Goal: Find contact information: Find contact information

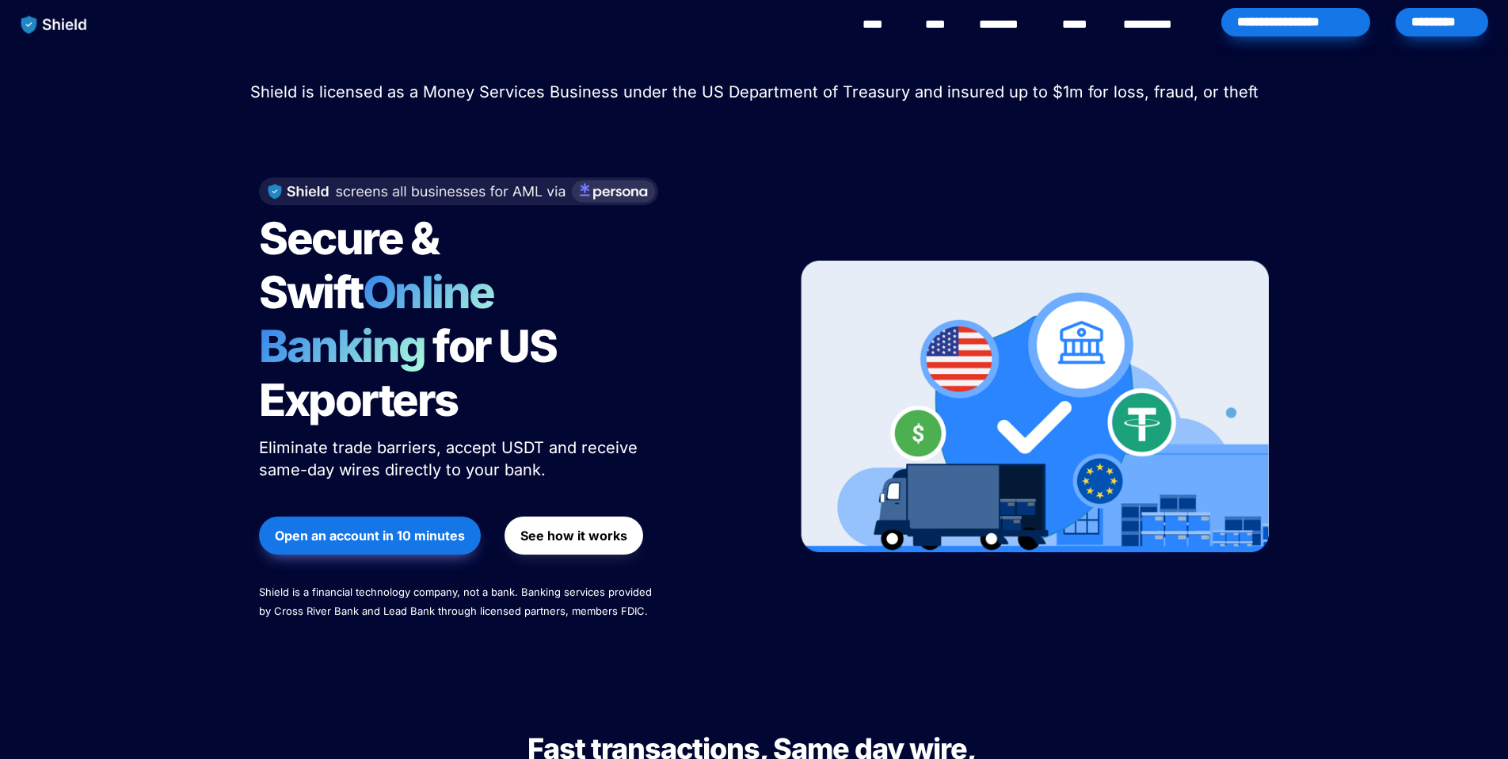
click at [1016, 30] on link "********" at bounding box center [1007, 24] width 56 height 19
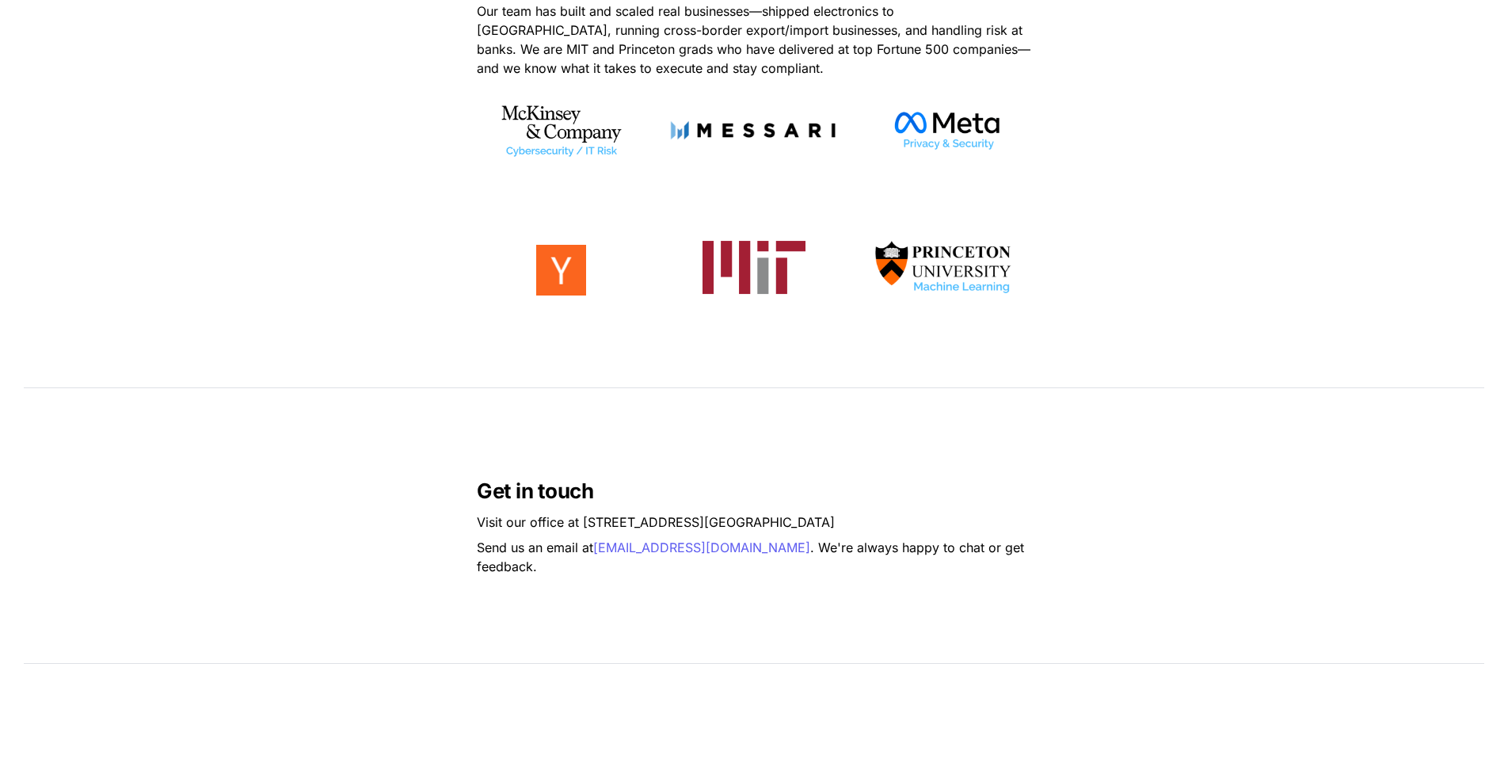
scroll to position [993, 0]
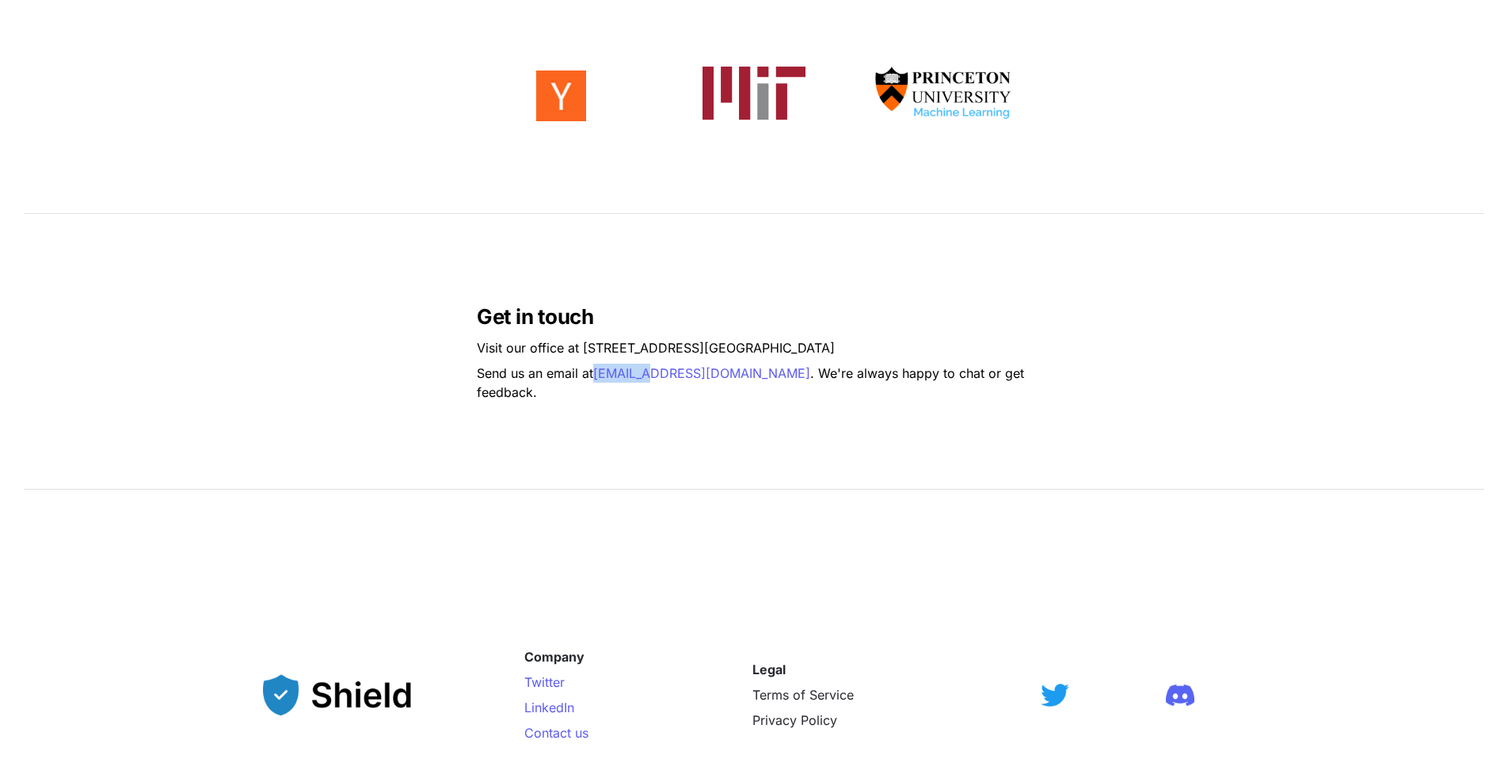
drag, startPoint x: 595, startPoint y: 388, endPoint x: 656, endPoint y: 392, distance: 61.1
click at [656, 392] on p "Send us an email at [EMAIL_ADDRESS][DOMAIN_NAME] . We're always happy to chat o…" at bounding box center [754, 382] width 554 height 44
click at [687, 427] on div "Get in touch Visit our office at [STREET_ADDRESS] Send us an email at [EMAIL_AD…" at bounding box center [754, 351] width 1508 height 254
drag, startPoint x: 742, startPoint y: 385, endPoint x: 600, endPoint y: 387, distance: 142.6
click at [600, 387] on p "Send us an email at [EMAIL_ADDRESS][DOMAIN_NAME] . We're always happy to chat o…" at bounding box center [754, 382] width 554 height 44
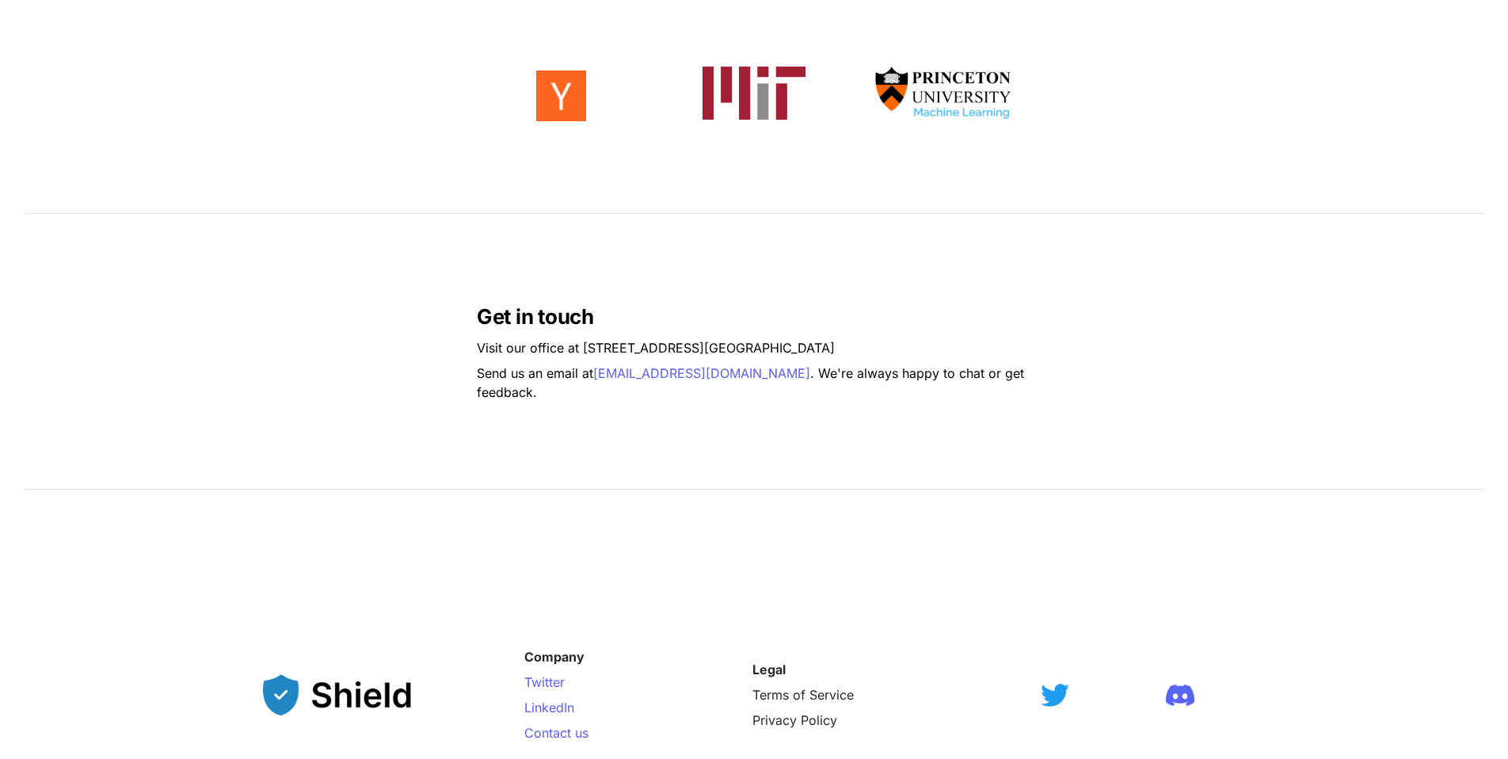
click at [742, 402] on div "Get in touch Visit our office at [STREET_ADDRESS] Send us an email at [EMAIL_AD…" at bounding box center [754, 351] width 1508 height 254
drag, startPoint x: 742, startPoint y: 385, endPoint x: 596, endPoint y: 382, distance: 145.8
click at [596, 382] on p "Send us an email at [EMAIL_ADDRESS][DOMAIN_NAME] . We're always happy to chat o…" at bounding box center [754, 382] width 554 height 44
copy span "[EMAIL_ADDRESS][DOMAIN_NAME]"
click at [486, 451] on div "Get in touch Visit our office at [STREET_ADDRESS] Send us an email at [EMAIL_AD…" at bounding box center [754, 351] width 1508 height 254
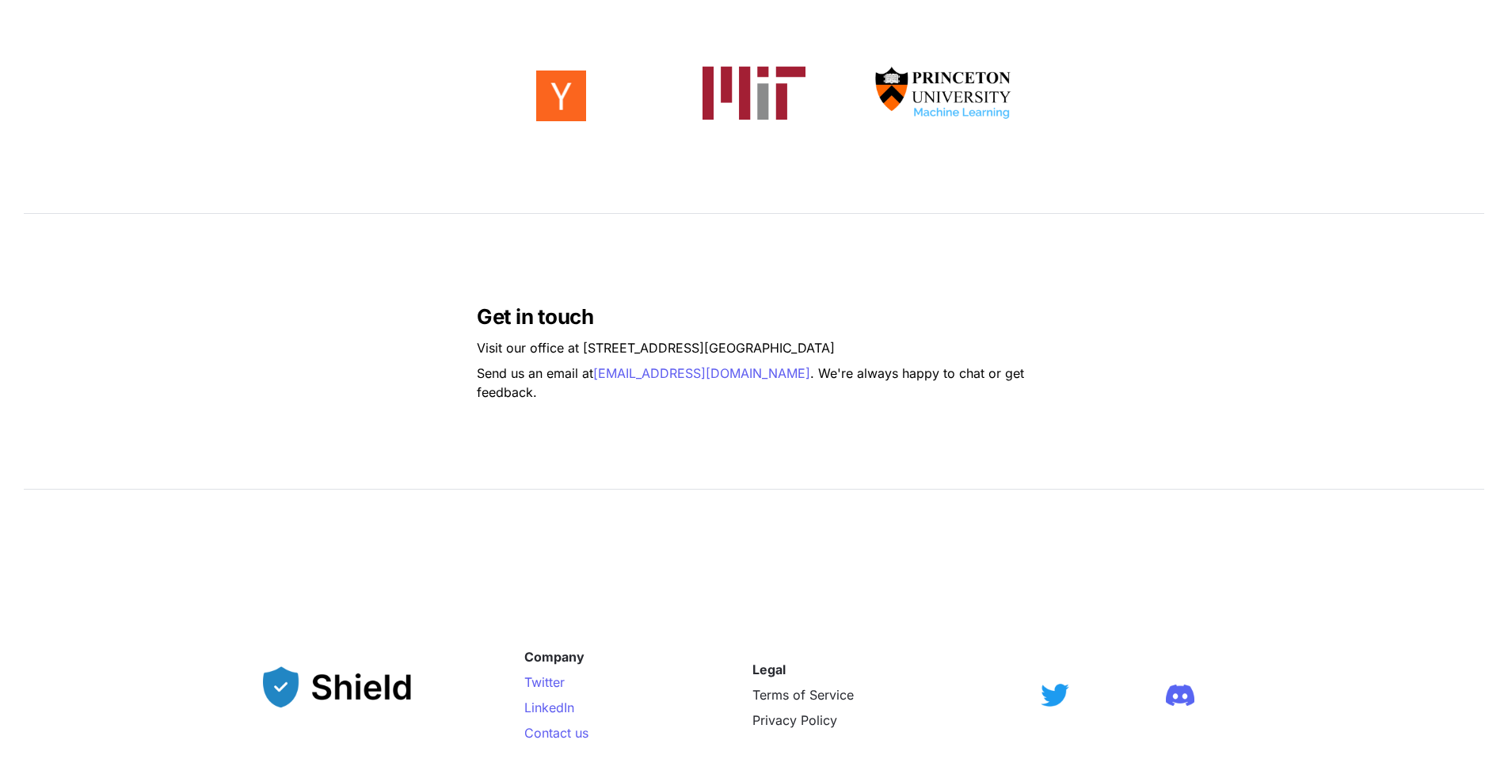
drag, startPoint x: 440, startPoint y: 704, endPoint x: 319, endPoint y: 698, distance: 120.6
click at [319, 698] on div at bounding box center [382, 694] width 238 height 41
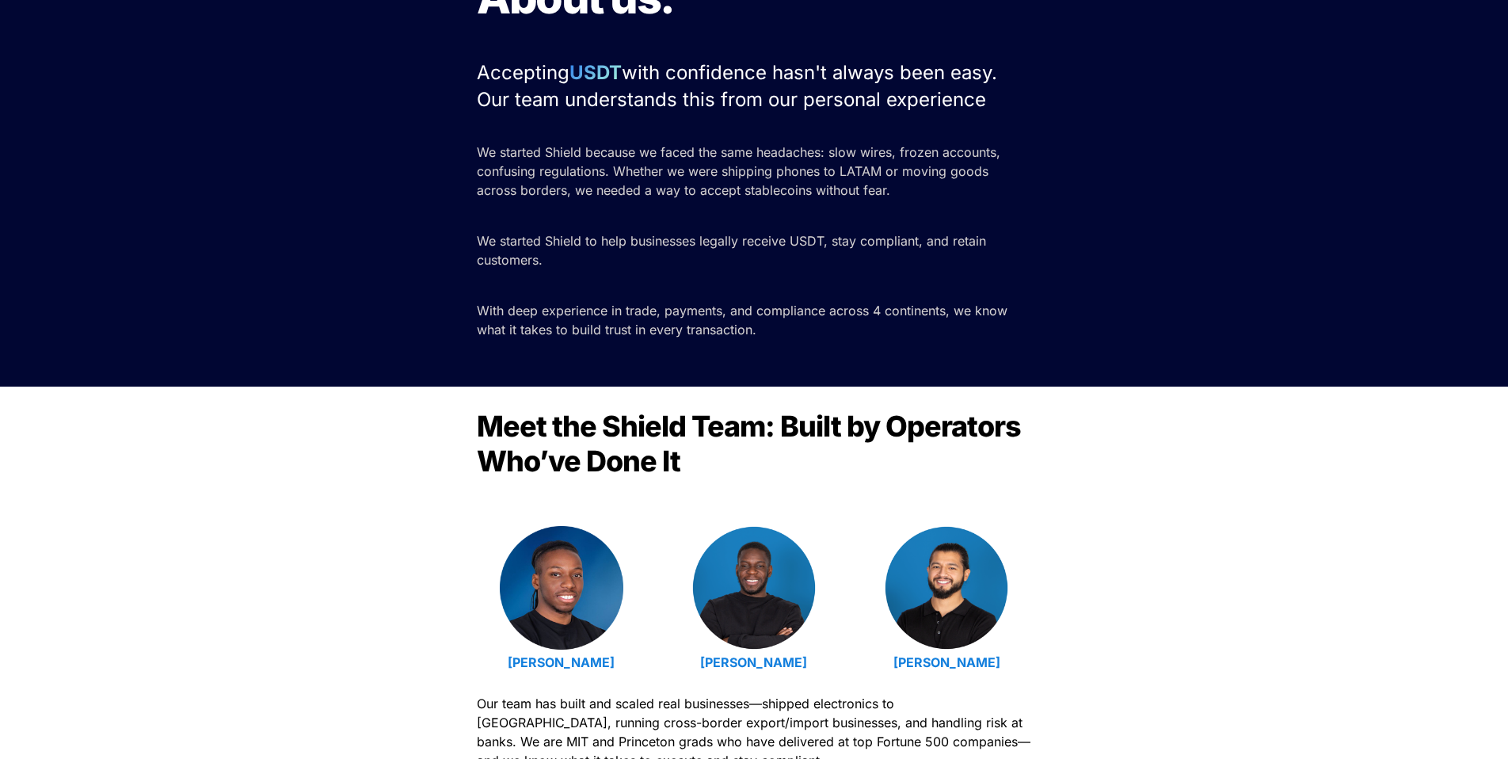
scroll to position [0, 0]
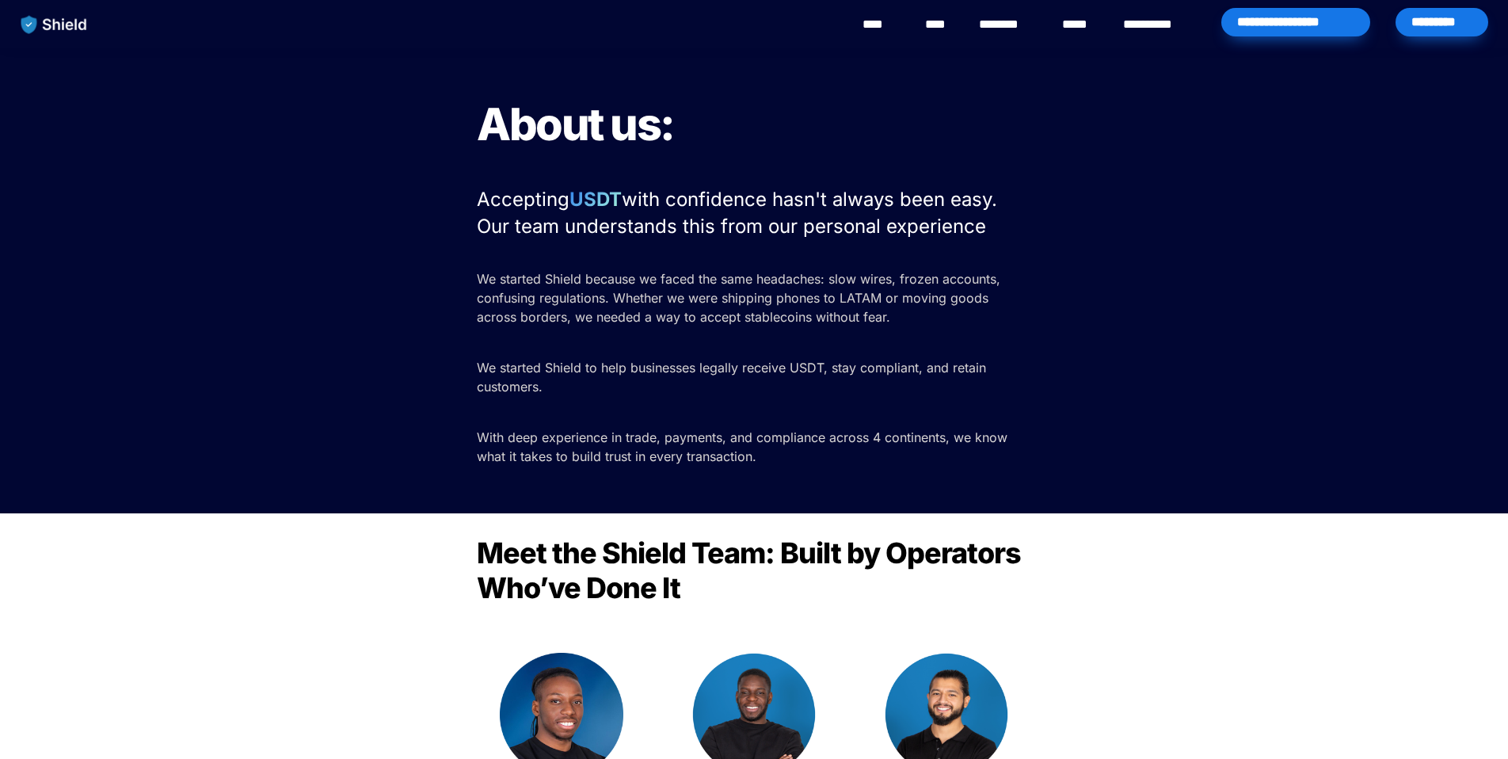
click at [67, 21] on img "main navigation" at bounding box center [54, 24] width 82 height 33
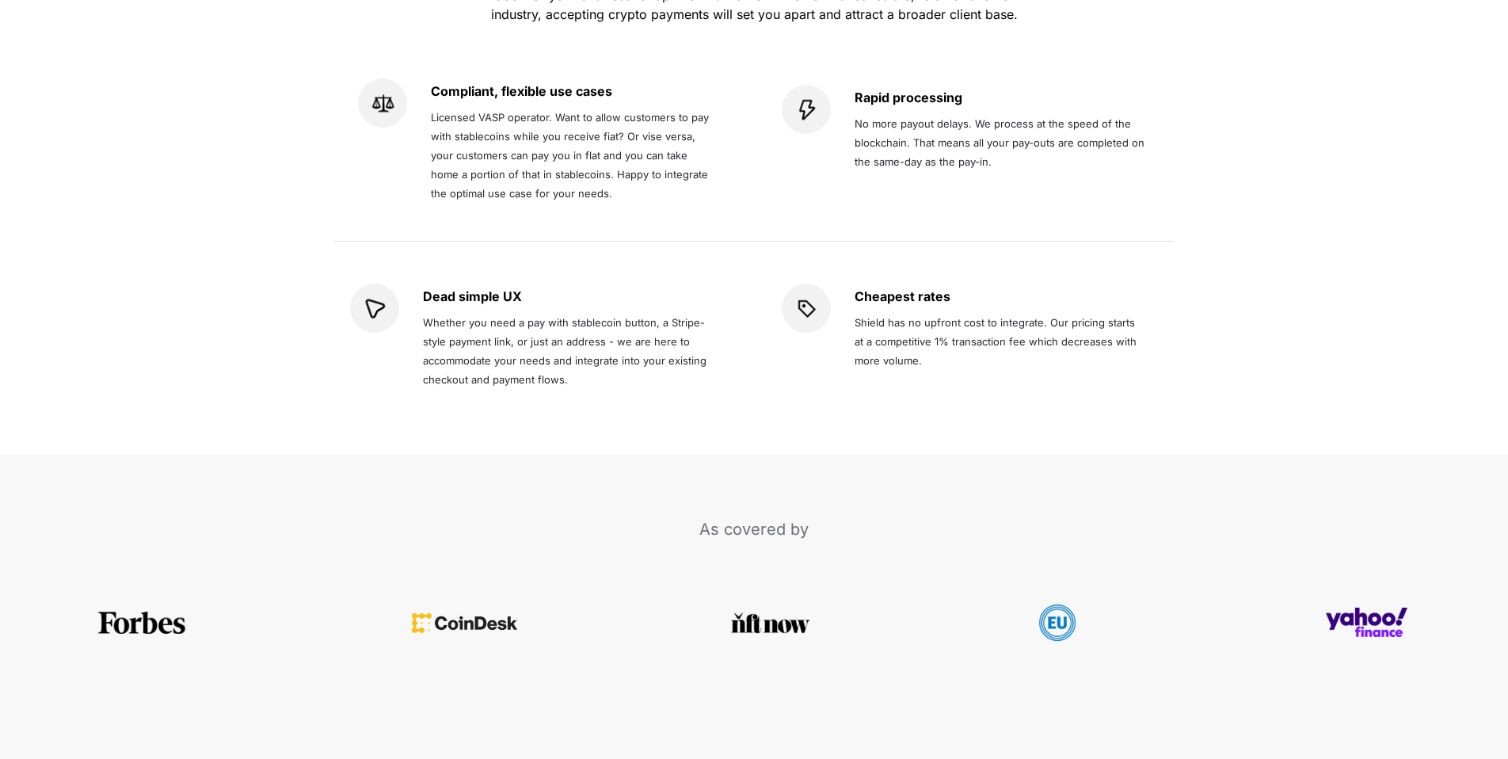
scroll to position [5483, 0]
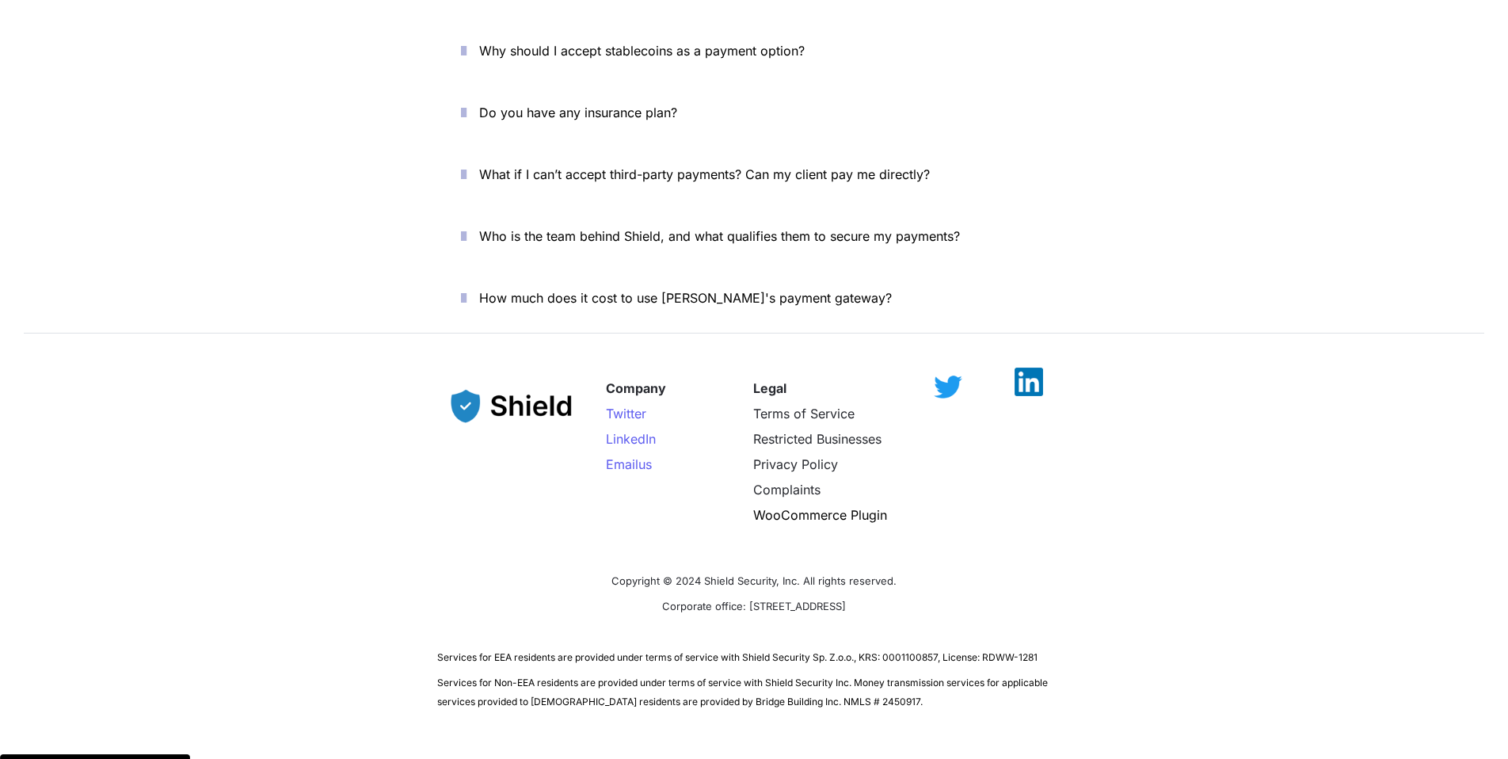
click at [1030, 368] on img at bounding box center [1029, 382] width 29 height 29
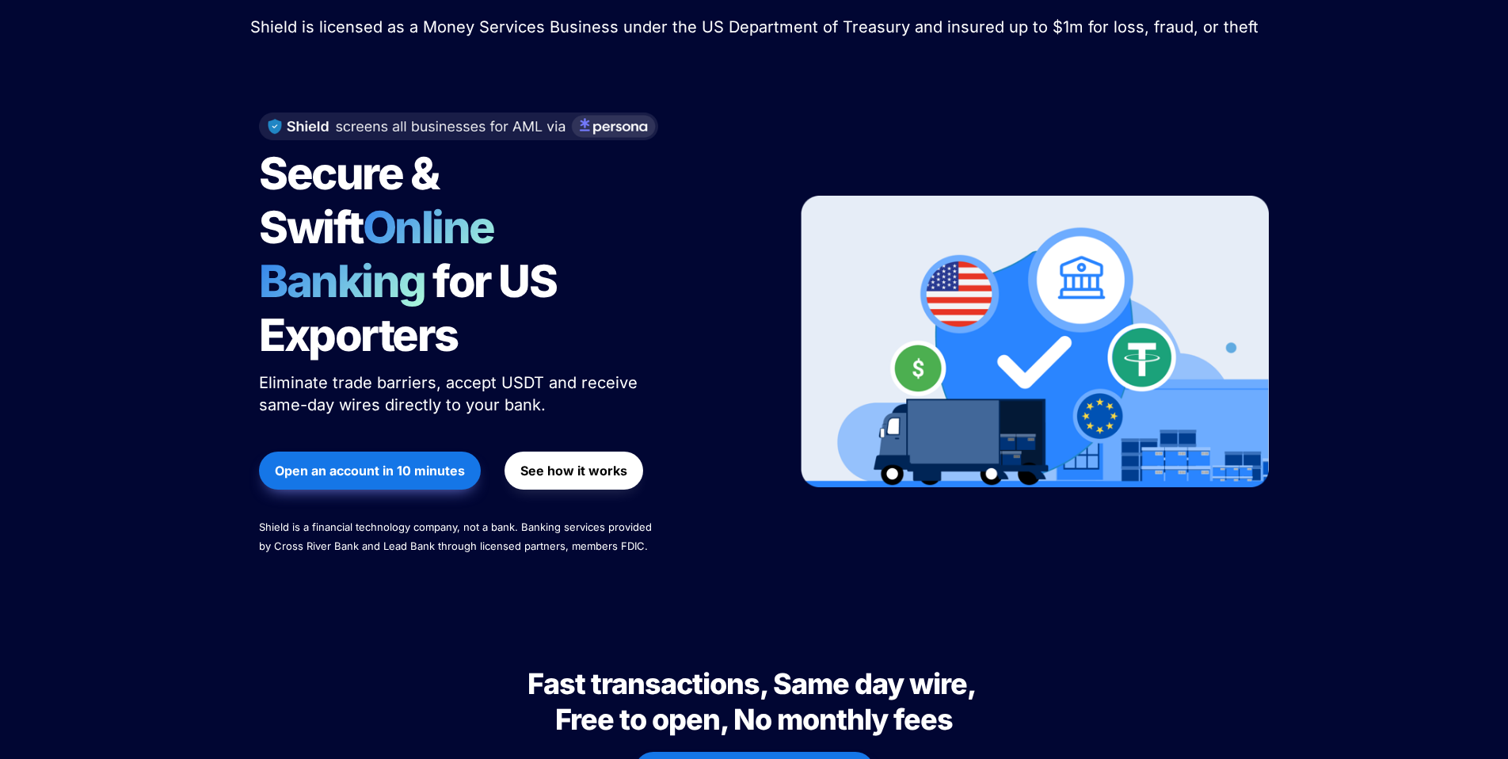
scroll to position [0, 0]
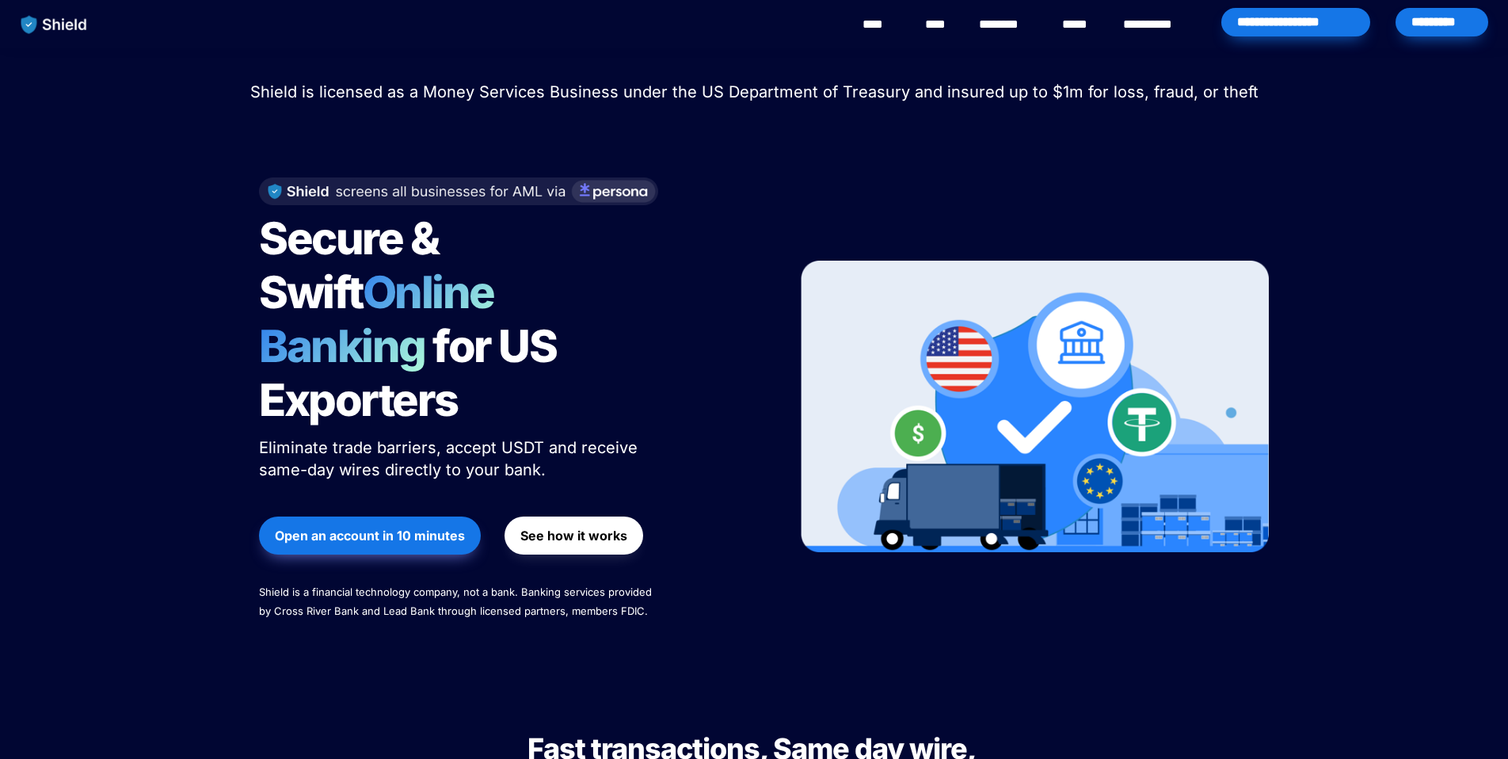
click at [1012, 26] on link "********" at bounding box center [1007, 24] width 56 height 19
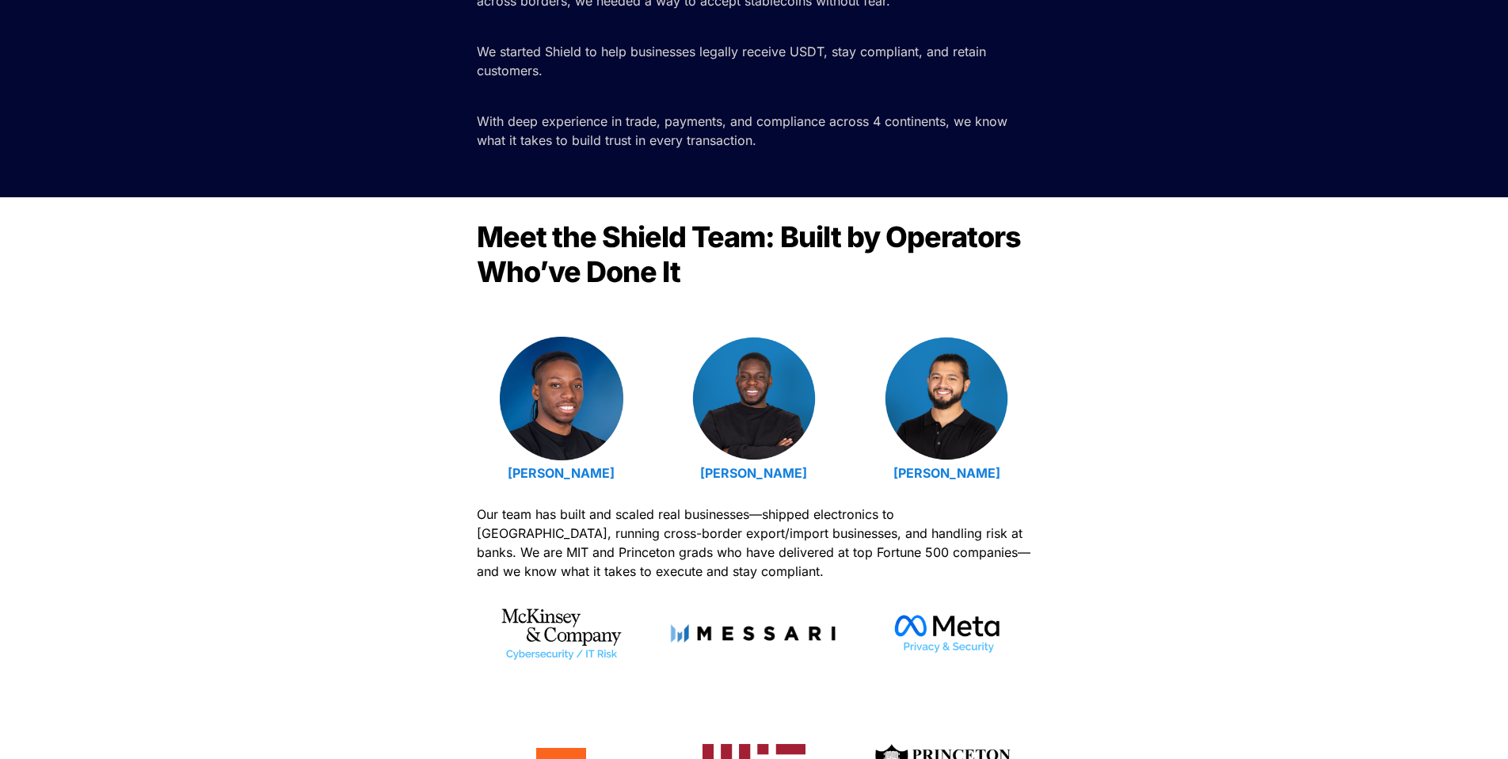
scroll to position [314, 0]
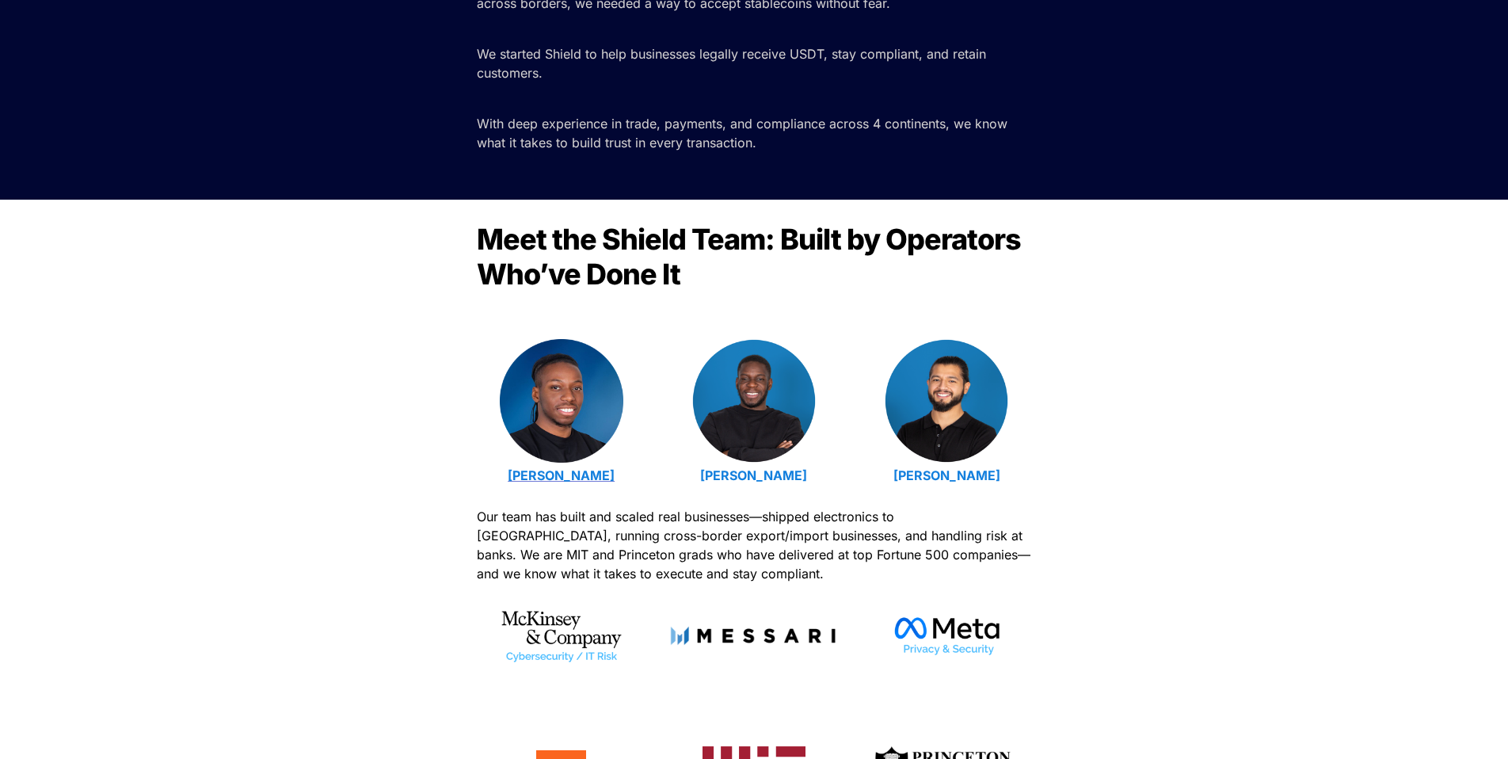
click at [531, 480] on strong "[PERSON_NAME]" at bounding box center [561, 475] width 107 height 16
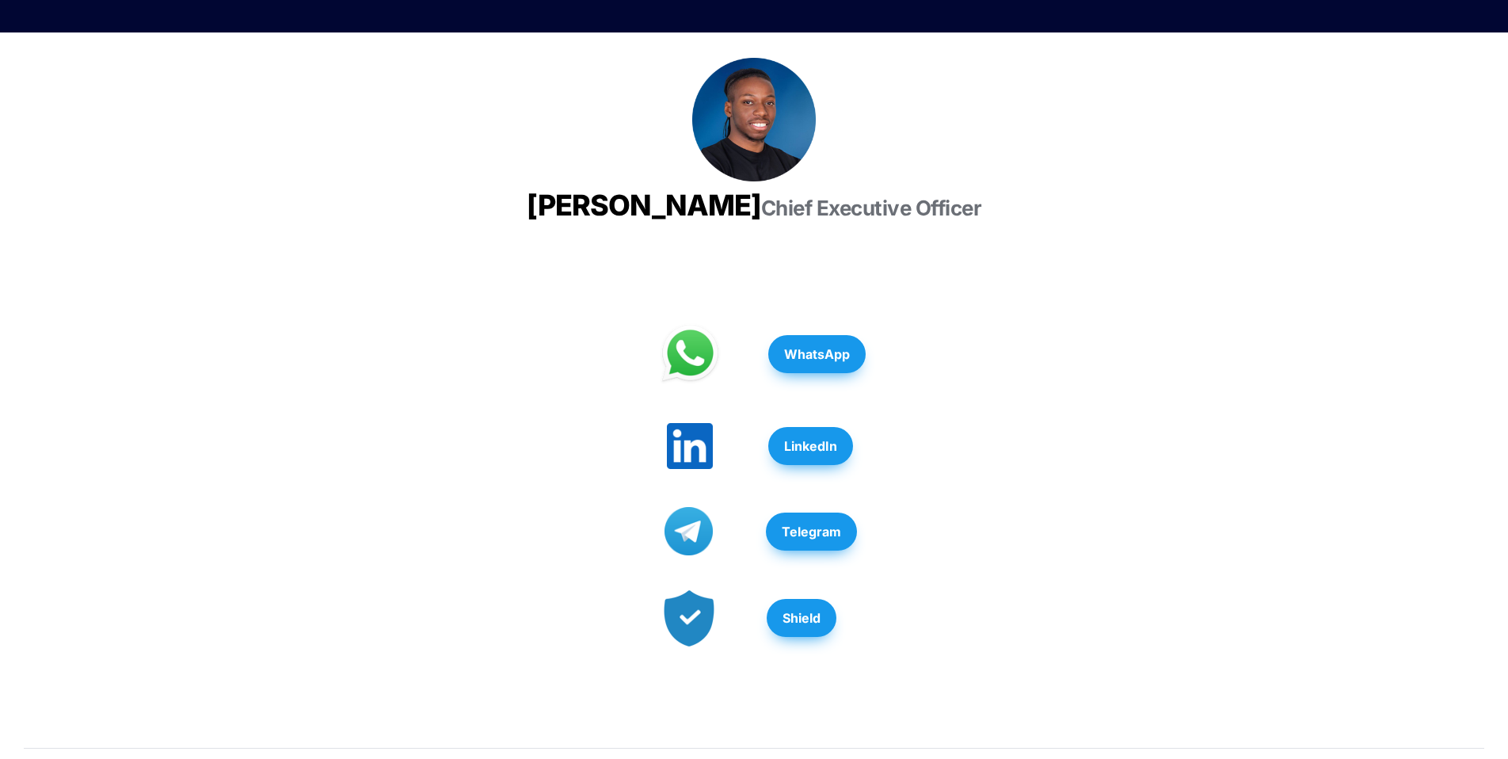
scroll to position [259, 0]
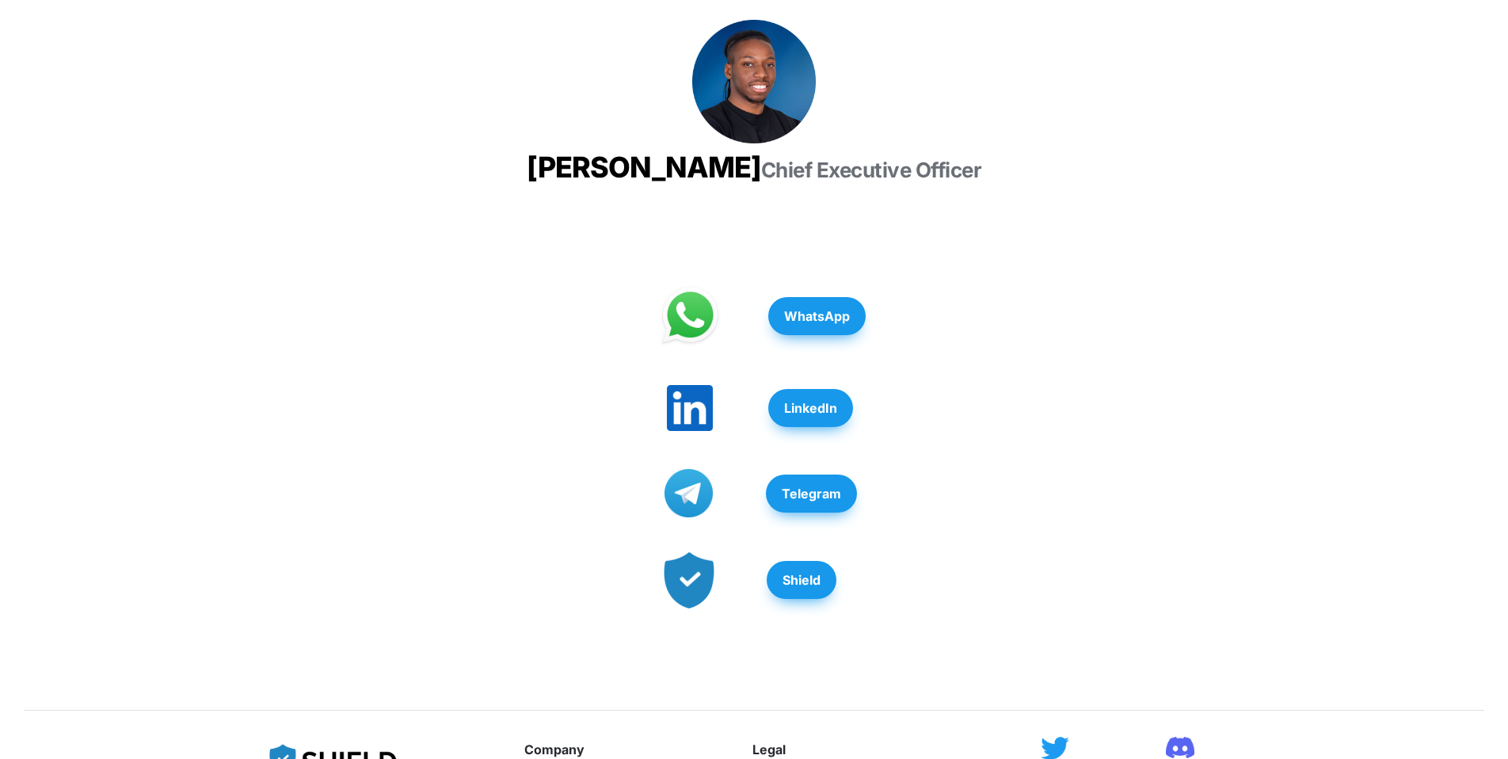
click at [836, 417] on span "LinkedIn" at bounding box center [810, 407] width 53 height 19
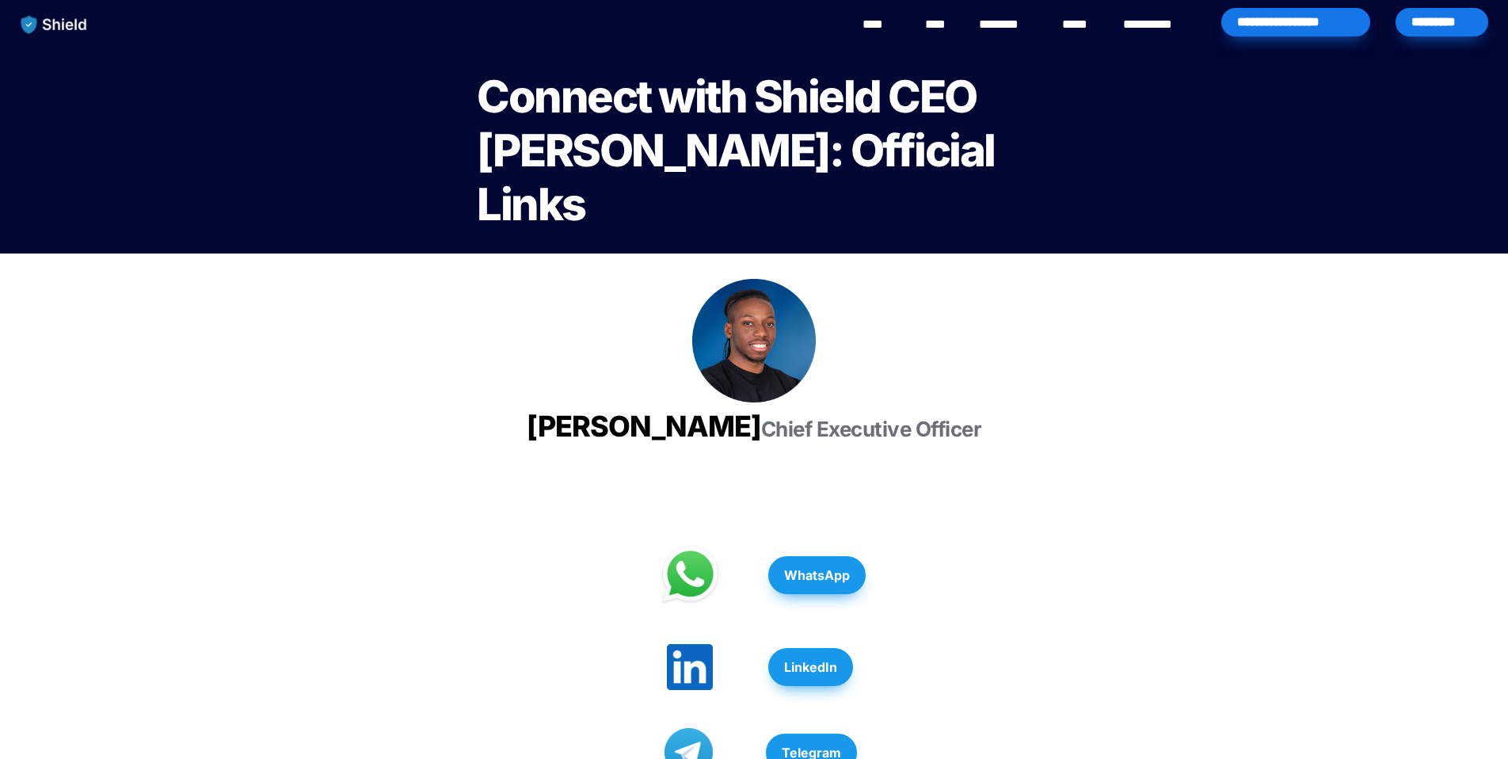
scroll to position [259, 0]
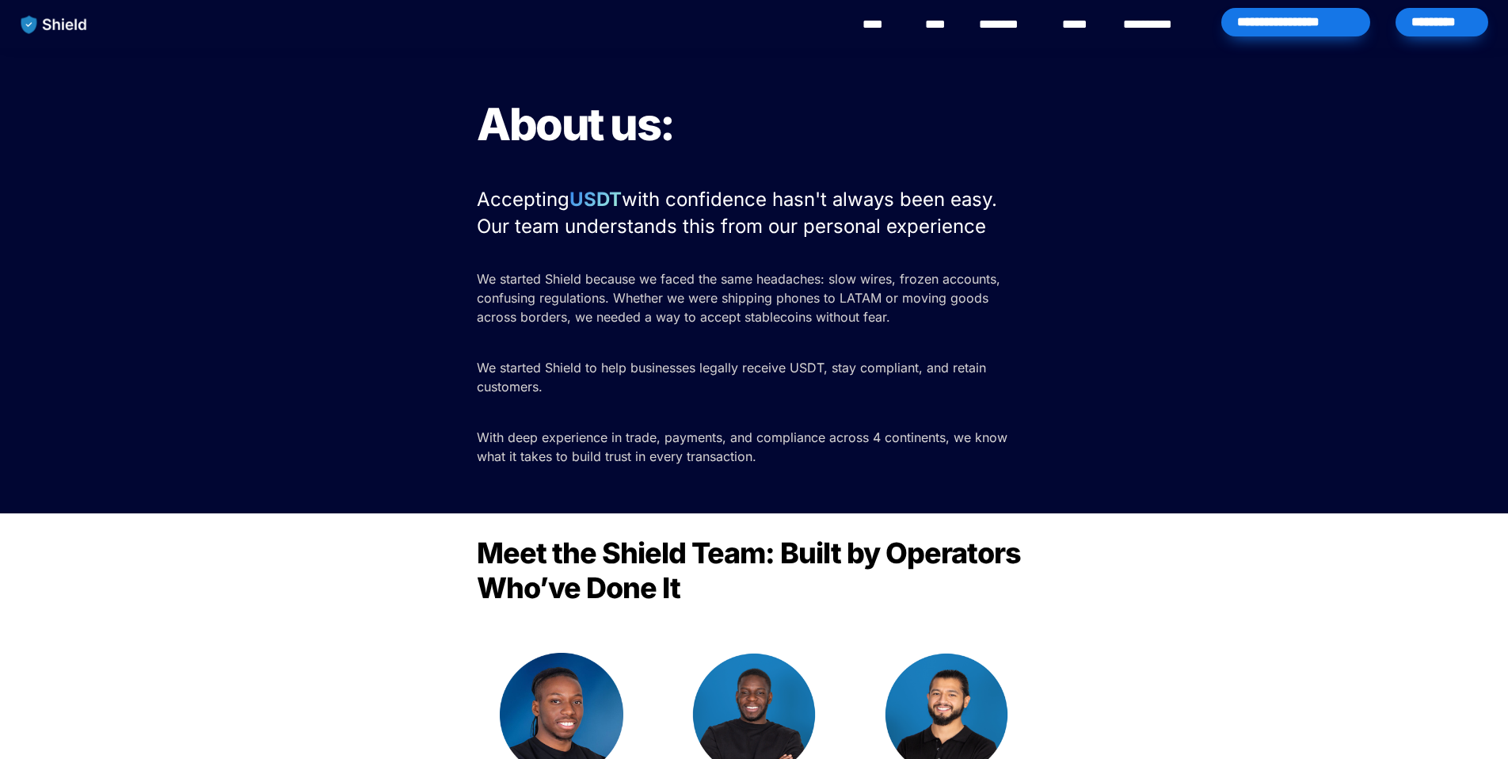
scroll to position [314, 0]
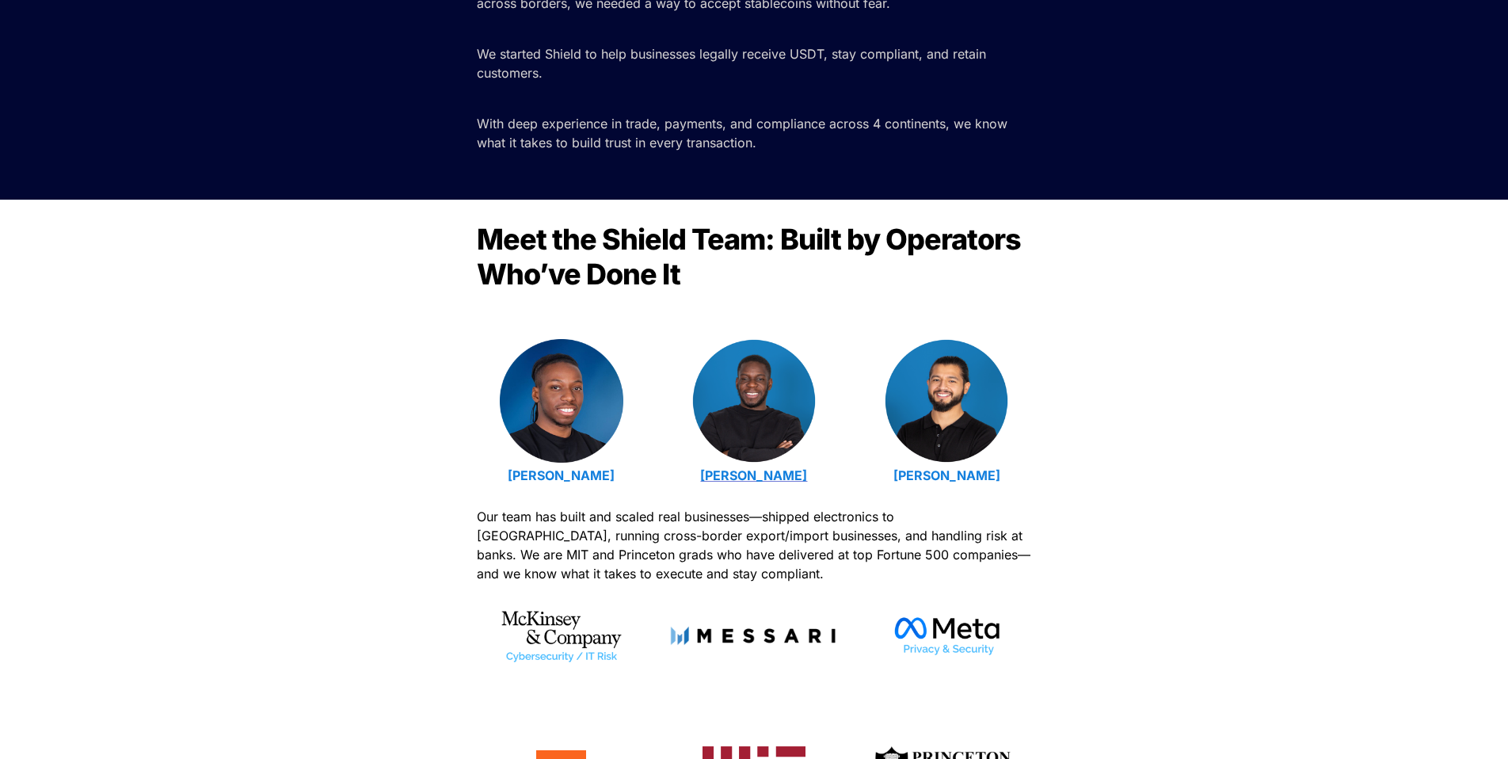
click at [781, 475] on strong "[PERSON_NAME]" at bounding box center [753, 475] width 107 height 16
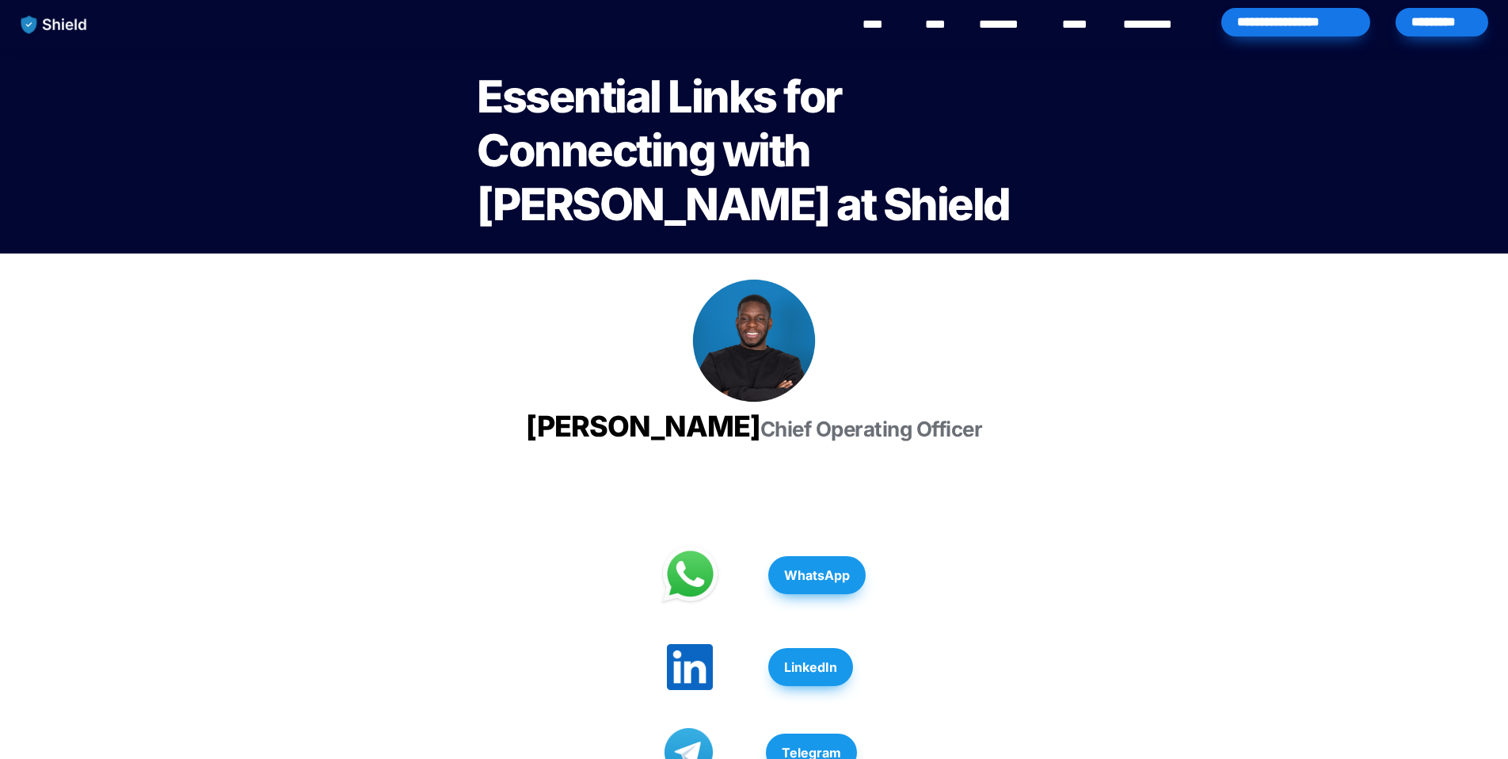
click at [806, 602] on link "WhatsApp" at bounding box center [816, 575] width 97 height 54
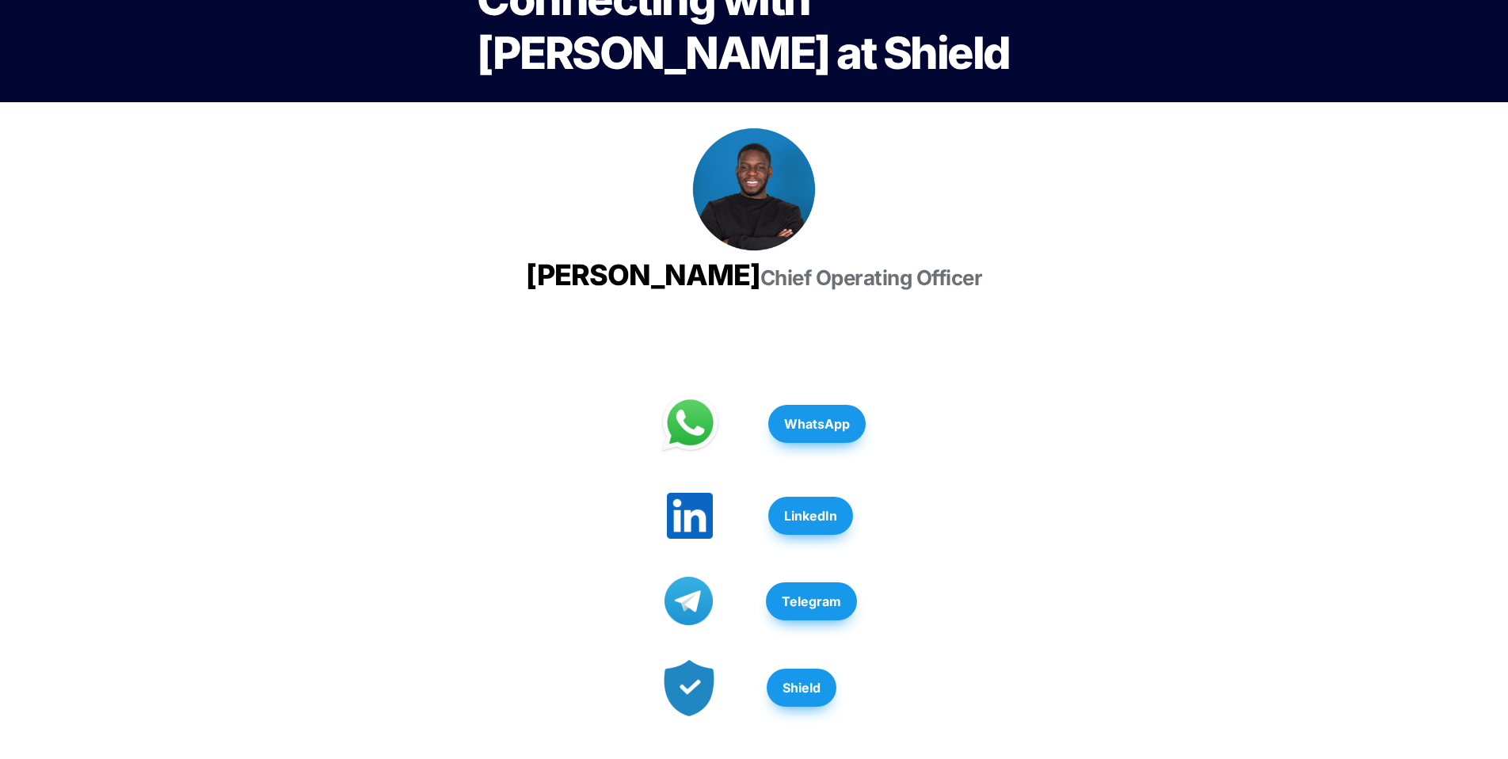
scroll to position [167, 0]
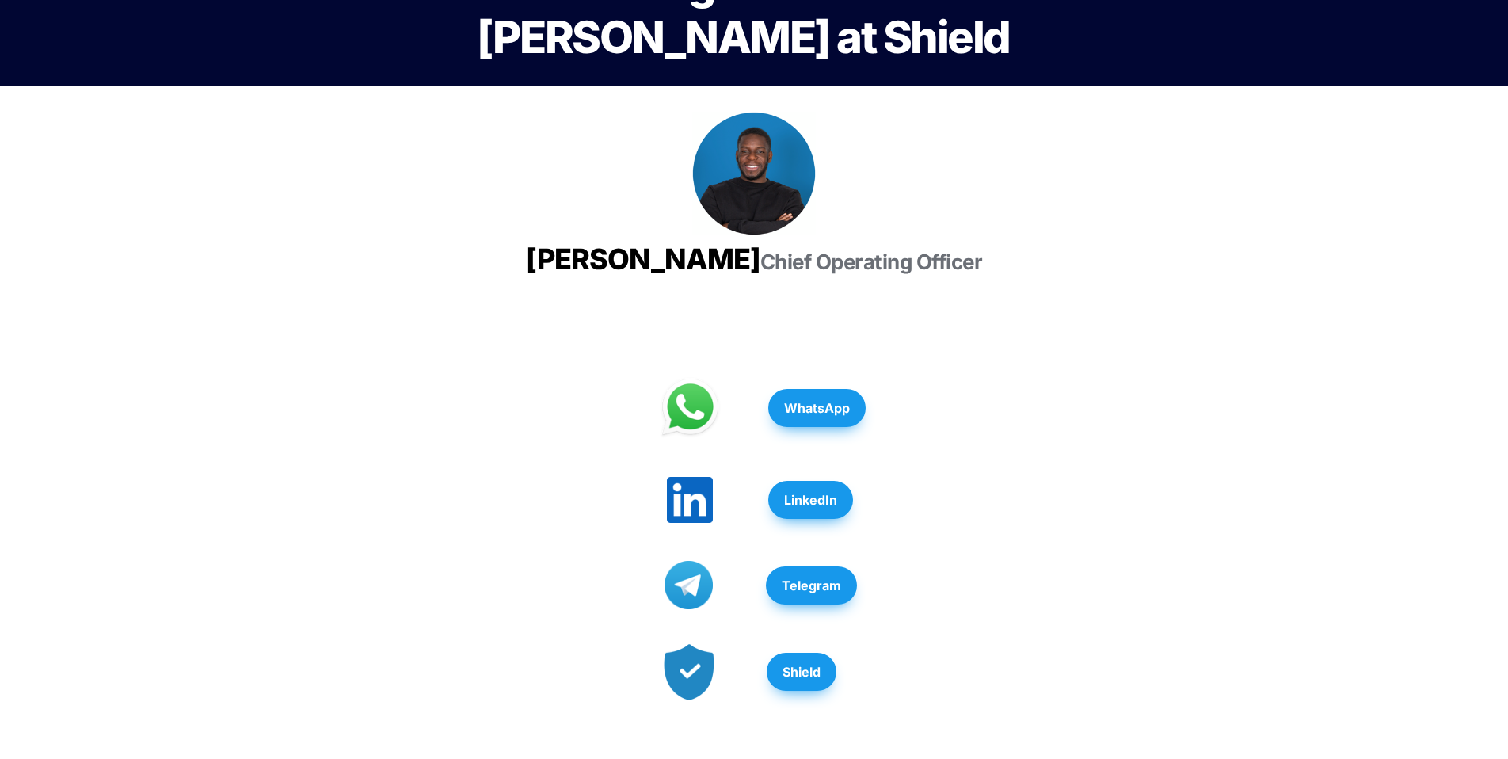
click at [802, 508] on strong "LinkedIn" at bounding box center [810, 500] width 53 height 16
